Goal: Register for event/course

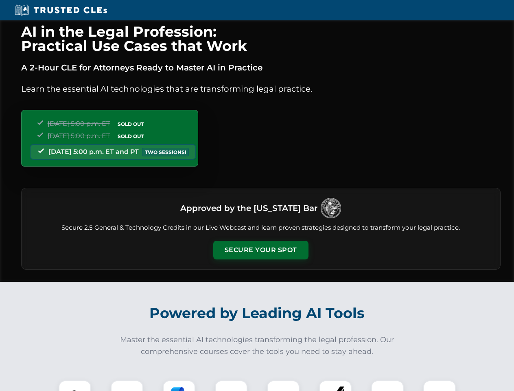
click at [260, 250] on button "Secure Your Spot" at bounding box center [260, 249] width 95 height 19
click at [75, 385] on img at bounding box center [75, 396] width 24 height 24
click at [127, 385] on div at bounding box center [127, 396] width 33 height 33
